Goal: Find specific page/section

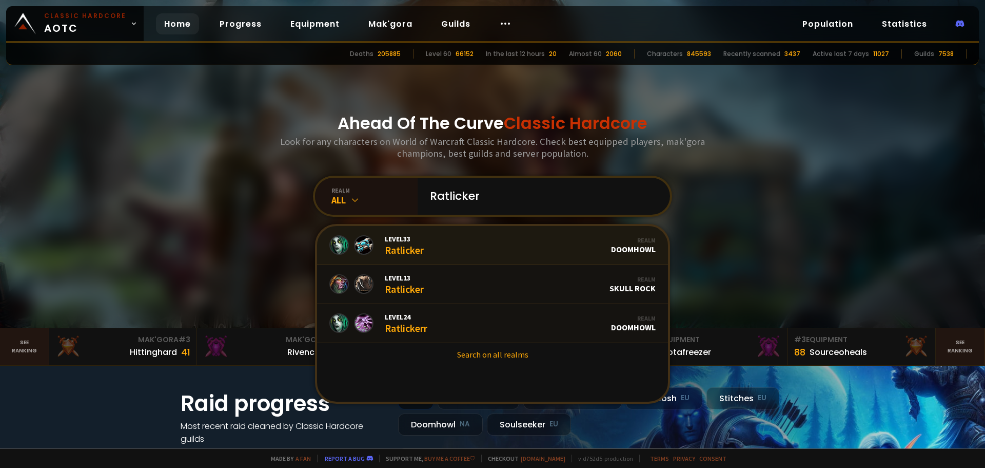
type input "Ratlicker"
click at [507, 254] on link "Level 33 Ratlicker Realm Doomhowl" at bounding box center [492, 245] width 351 height 39
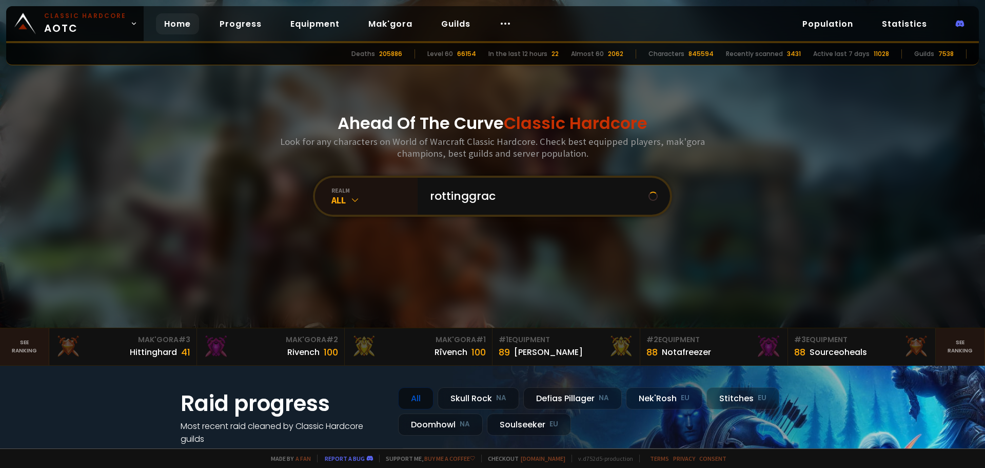
type input "rottinggrace"
